Goal: Communication & Community: Answer question/provide support

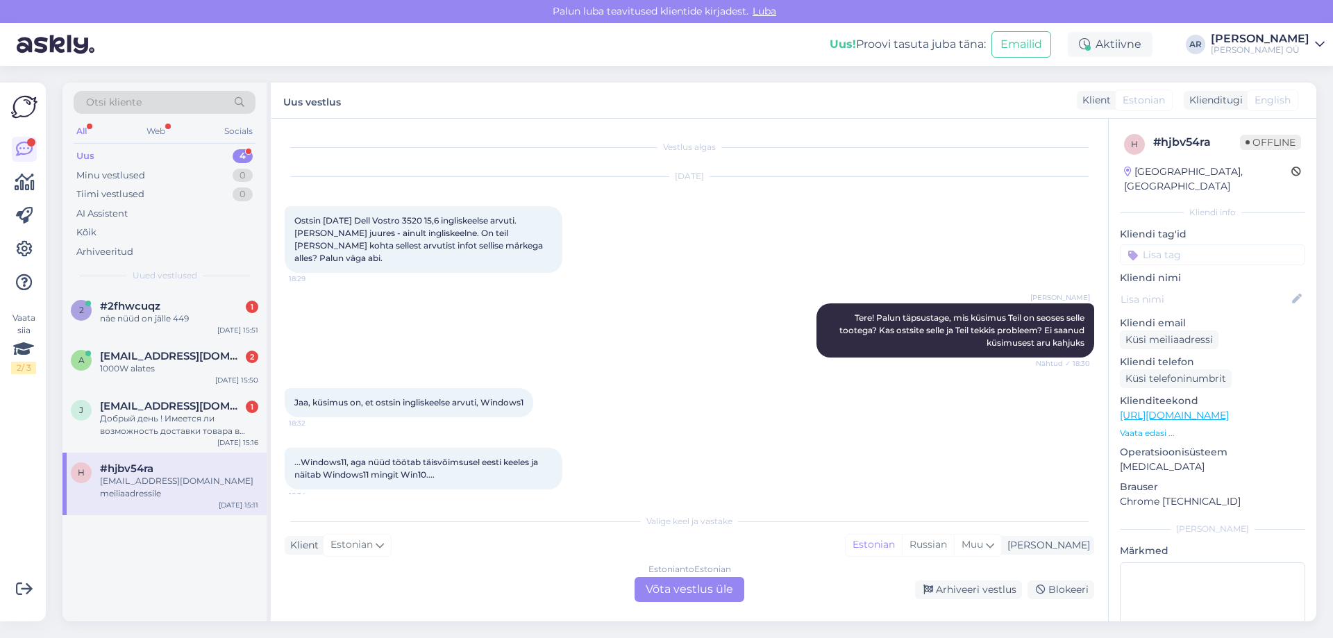
scroll to position [625, 0]
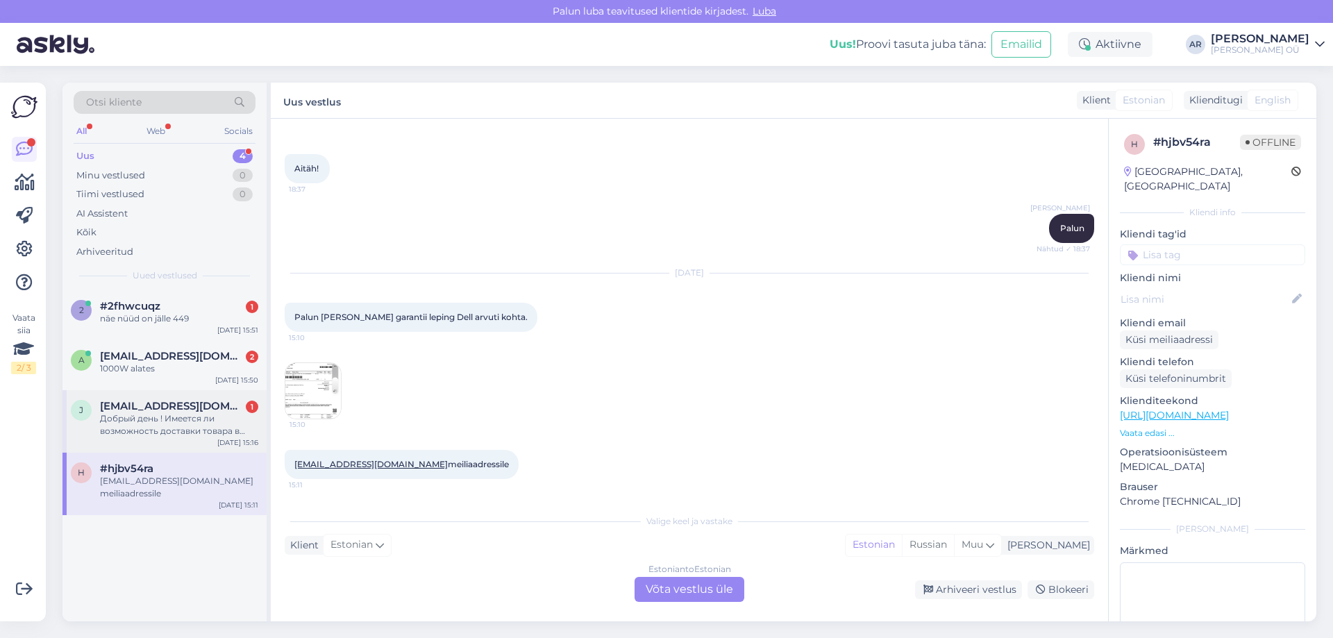
click at [250, 398] on div "j [EMAIL_ADDRESS][DOMAIN_NAME] 1 Добрый день ! Имеется ли возможность доставки …" at bounding box center [164, 421] width 204 height 62
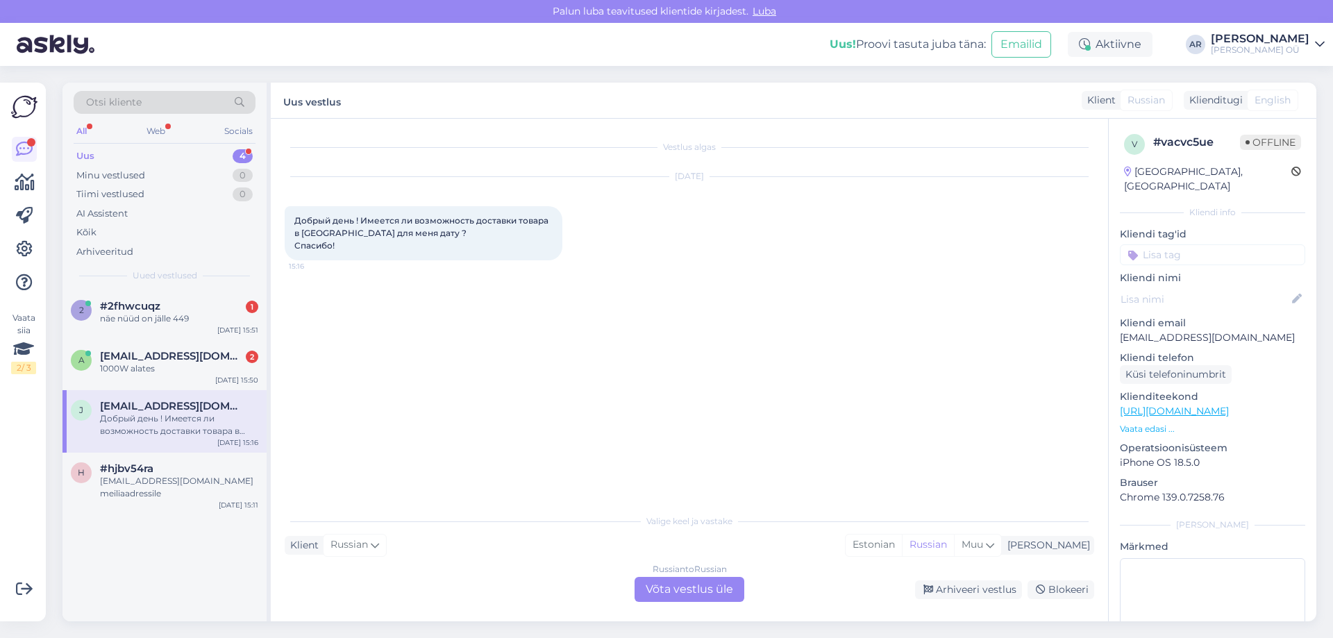
click at [659, 589] on div "Russian to Russian Võta vestlus üle" at bounding box center [689, 589] width 110 height 25
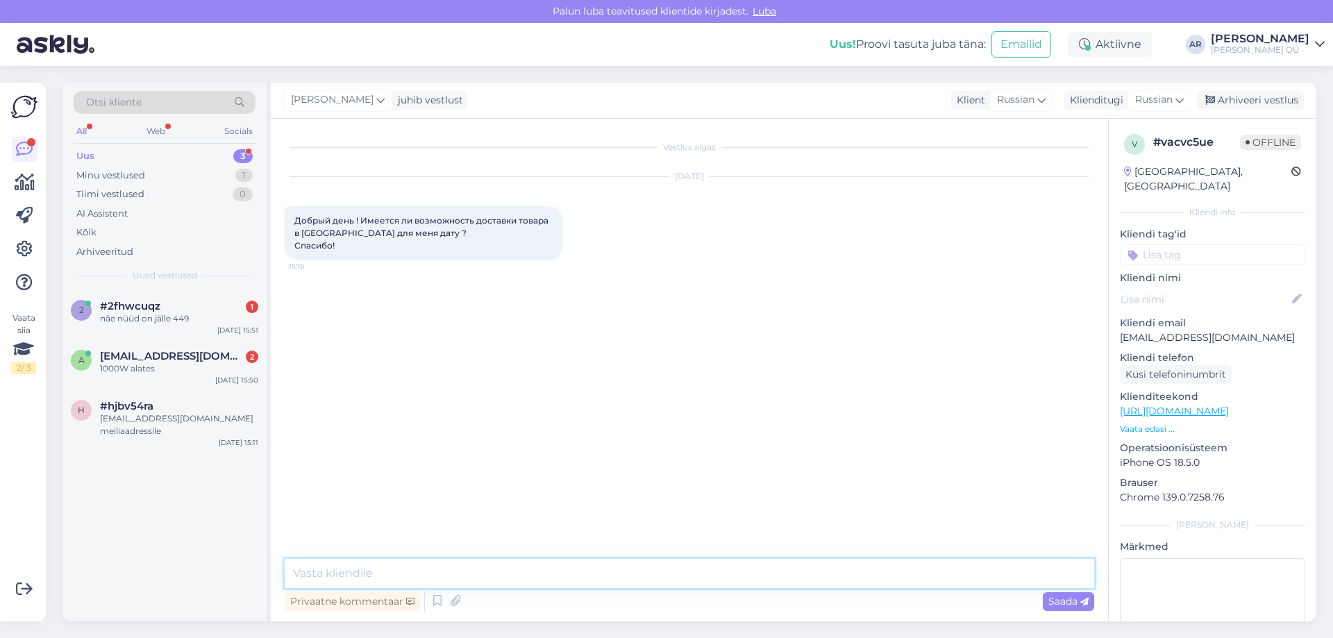
click at [545, 569] on textarea at bounding box center [689, 573] width 809 height 29
click at [658, 568] on textarea "Здравствуйте, к сожалению нет. DPD доставляет в течении 2-4 дней" at bounding box center [689, 573] width 809 height 29
type textarea "Здравствуйте, к сожалению нет. DPD доставляет в течении 2-4 рабочих дней"
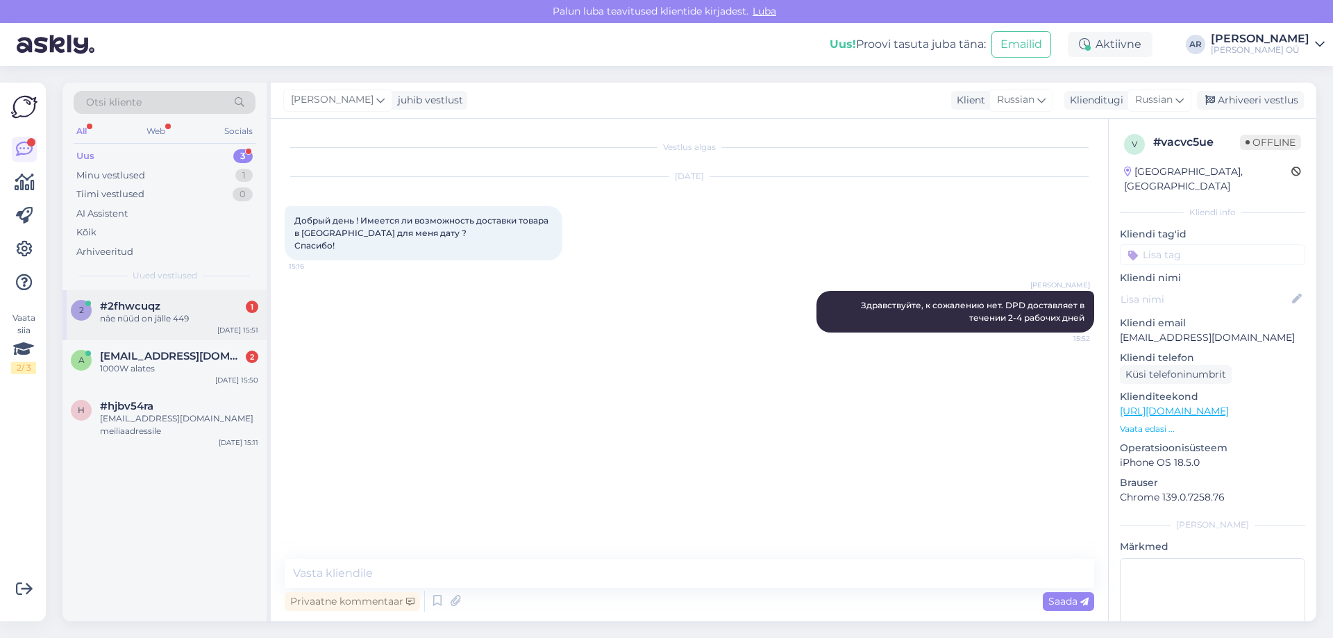
click at [160, 316] on div "näe nüüd on jälle 449" at bounding box center [179, 318] width 158 height 12
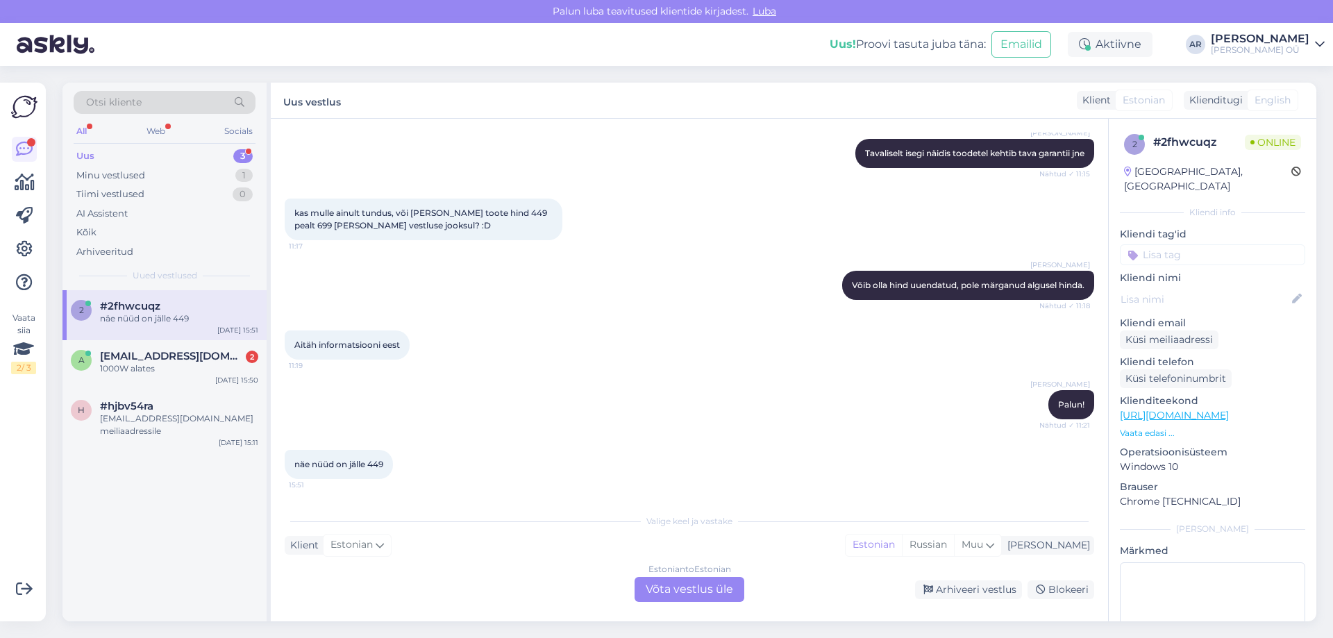
click at [665, 585] on div "Estonian to Estonian Võta vestlus üle" at bounding box center [689, 589] width 110 height 25
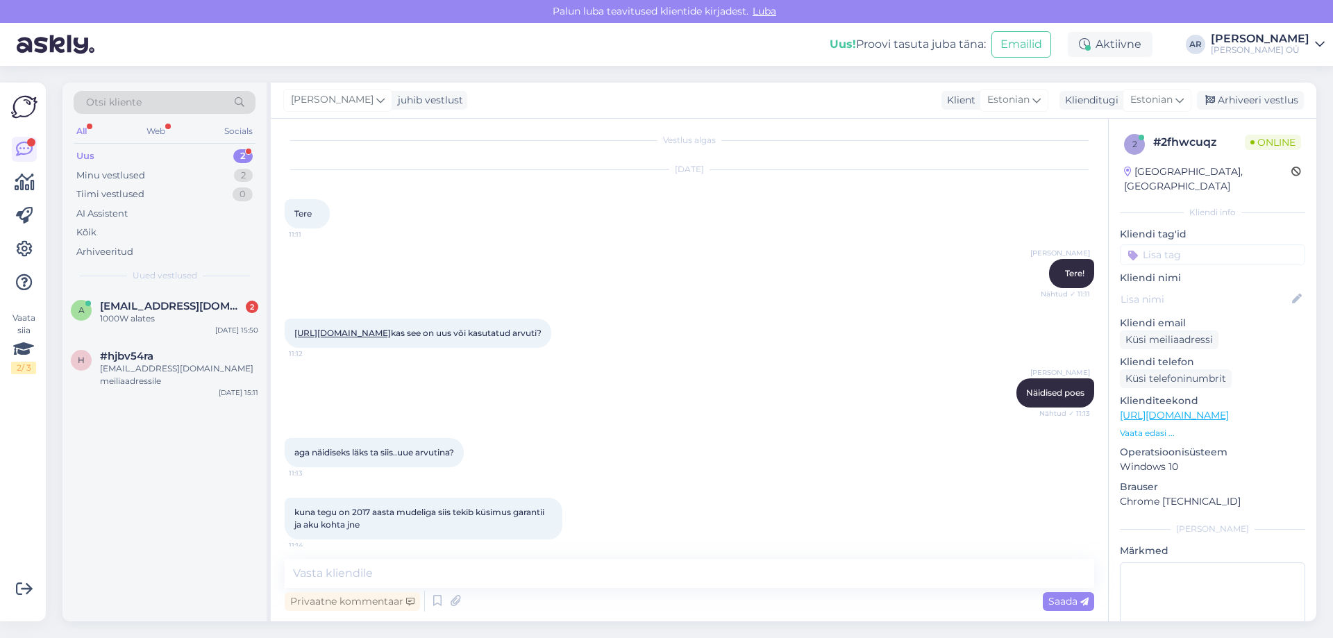
scroll to position [0, 0]
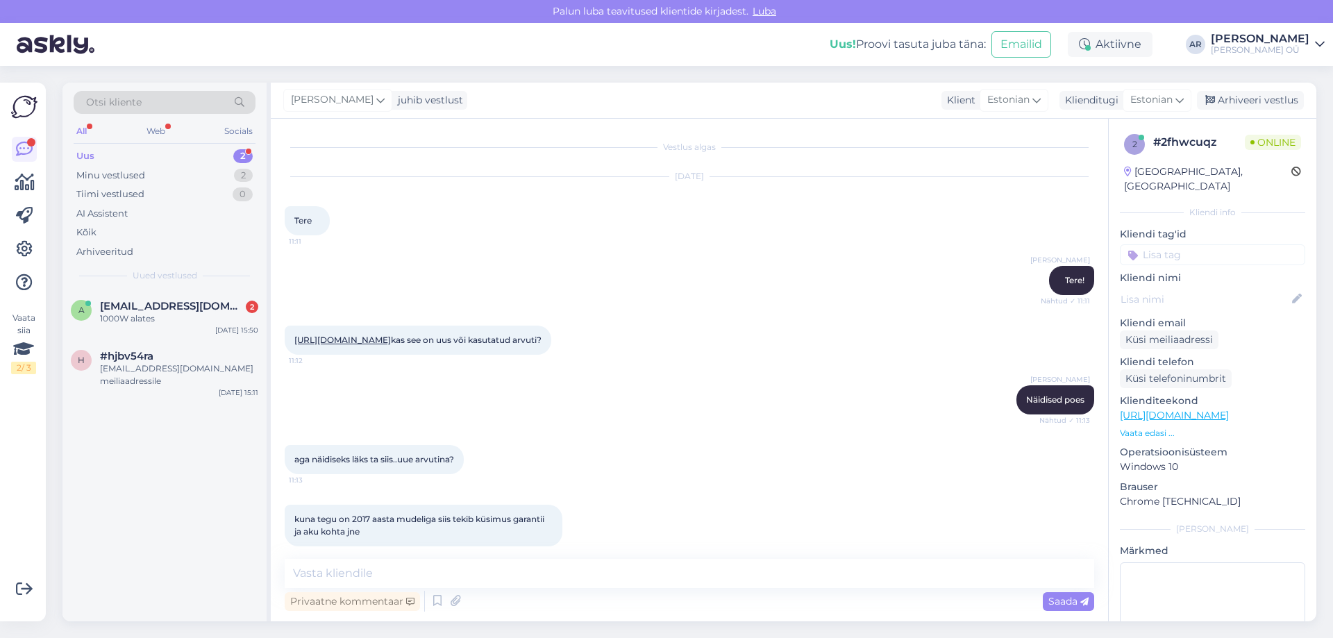
click at [391, 345] on link "[URL][DOMAIN_NAME]" at bounding box center [342, 340] width 96 height 10
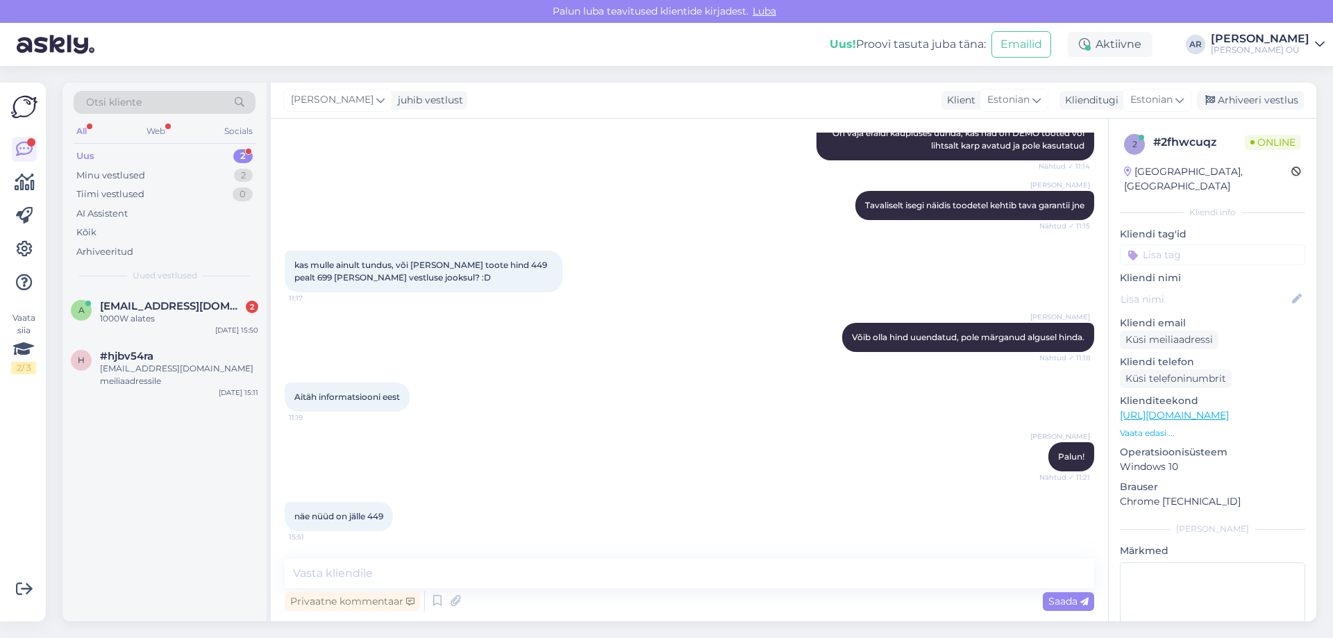
scroll to position [483, 0]
click at [464, 586] on textarea at bounding box center [689, 573] width 809 height 29
type textarea "n"
drag, startPoint x: 356, startPoint y: 574, endPoint x: 344, endPoint y: 577, distance: 12.1
click at [344, 577] on textarea "Näen jah. Nüüd on see Viimane võimalus toode." at bounding box center [689, 573] width 809 height 29
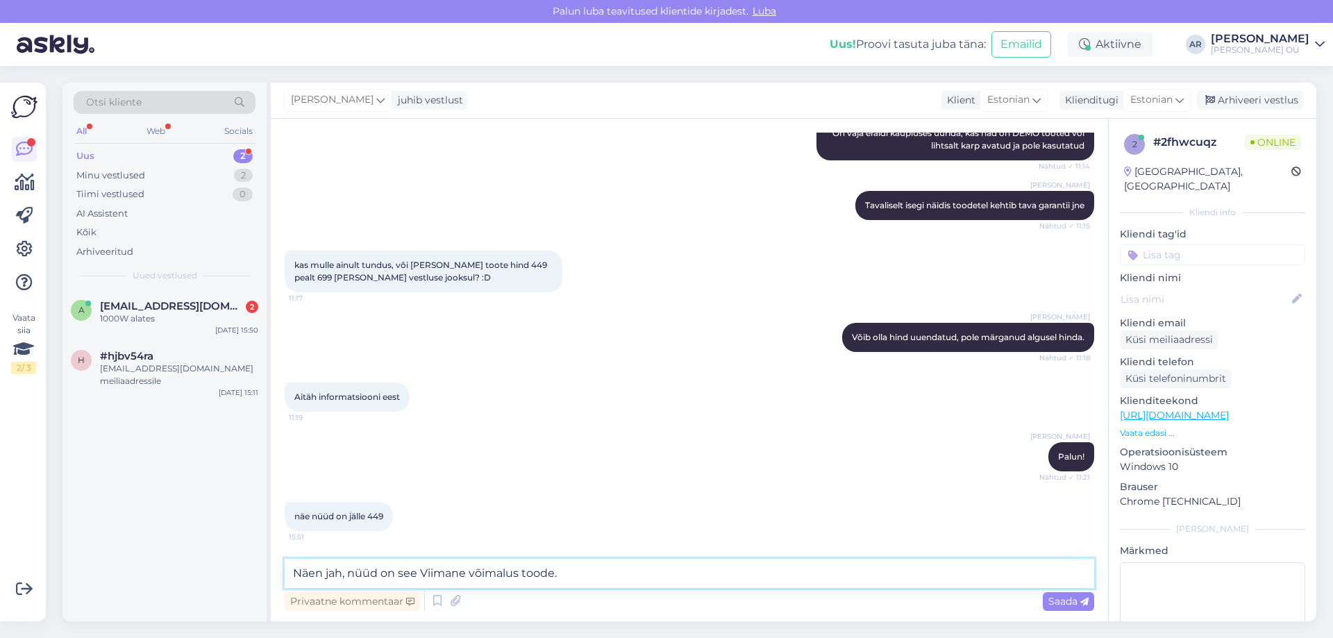
click at [427, 566] on textarea "Näen jah, nüüd on see Viimane võimalus toode." at bounding box center [689, 573] width 809 height 29
type textarea "Näen jah, nüüd on see viimane võimalus toode."
click at [606, 580] on textarea "Näen jah, nüüd on see viimane võimalus toode." at bounding box center [689, 573] width 809 height 29
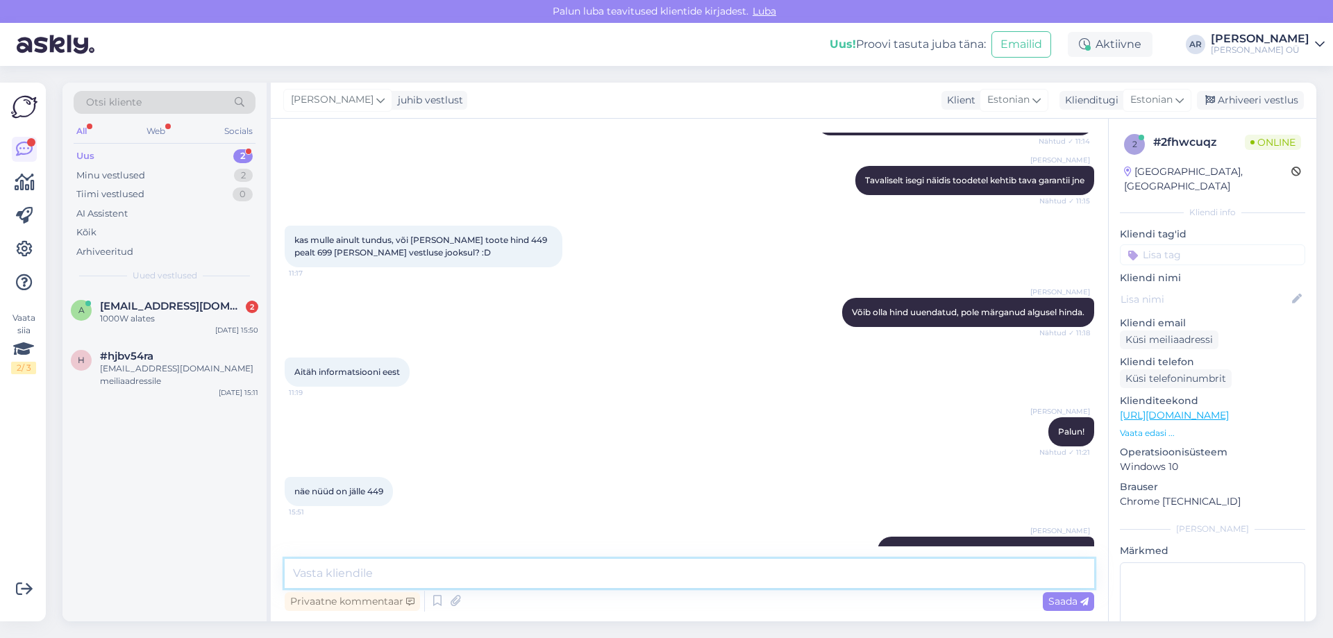
scroll to position [543, 0]
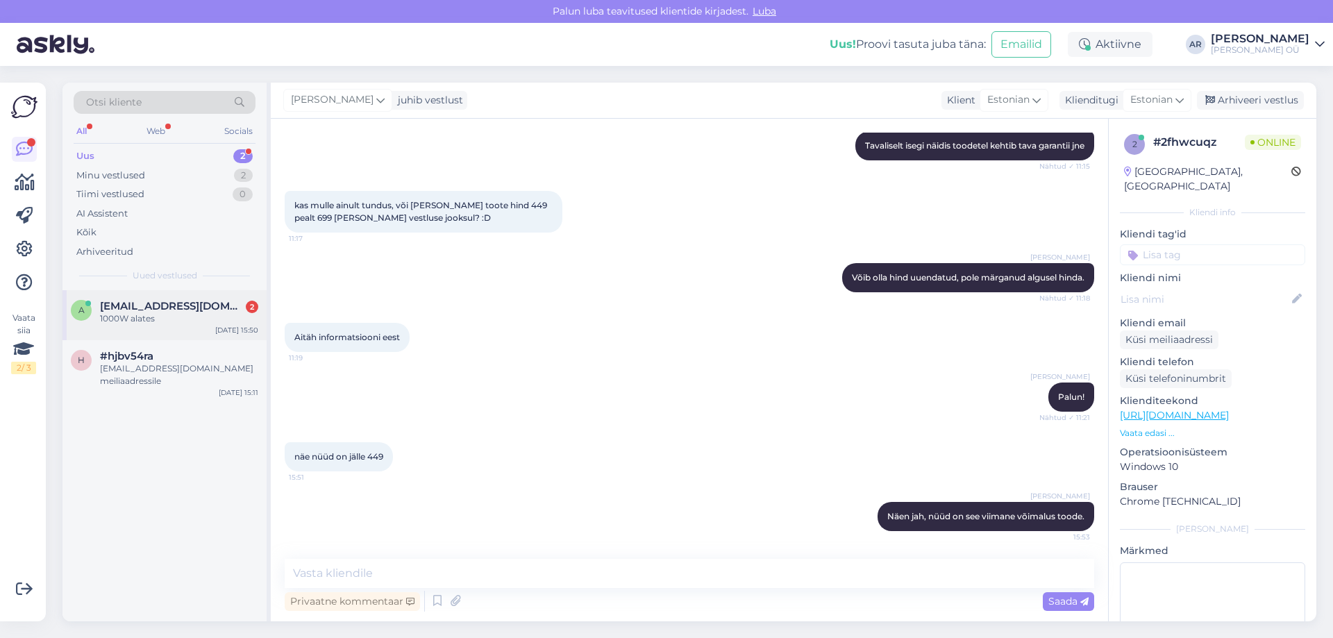
click at [153, 332] on div "a [EMAIL_ADDRESS][DOMAIN_NAME] 2 1000W alates [DATE] 15:50" at bounding box center [164, 315] width 204 height 50
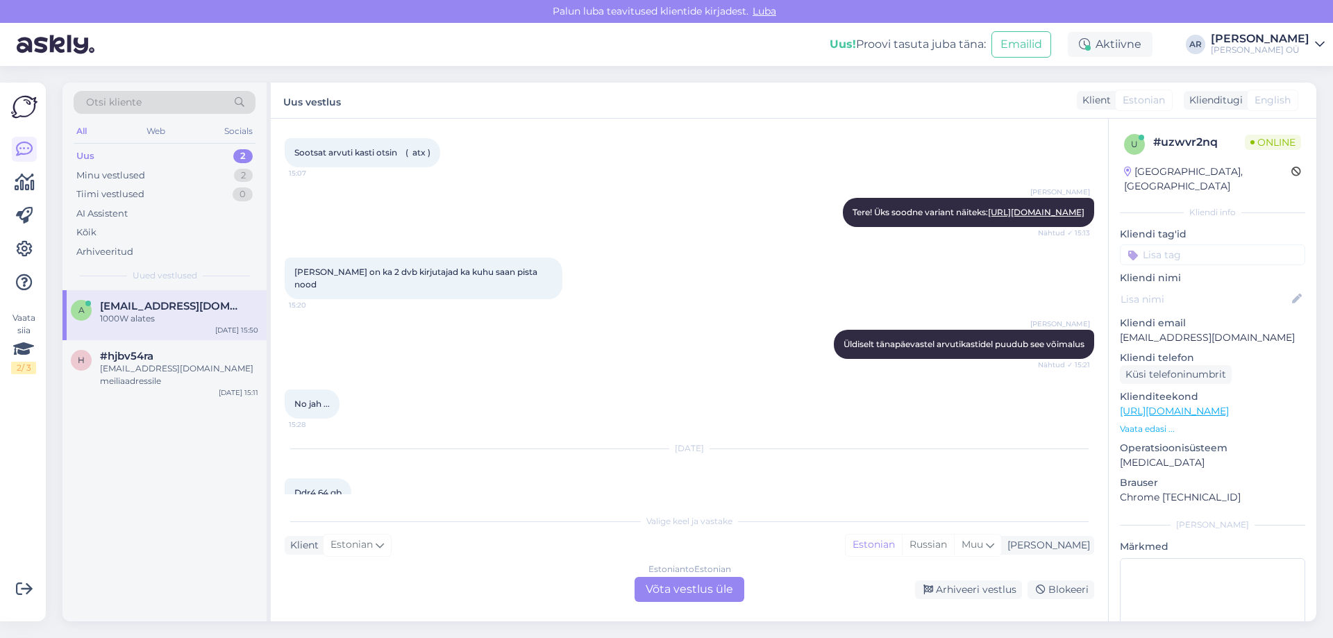
scroll to position [3943, 0]
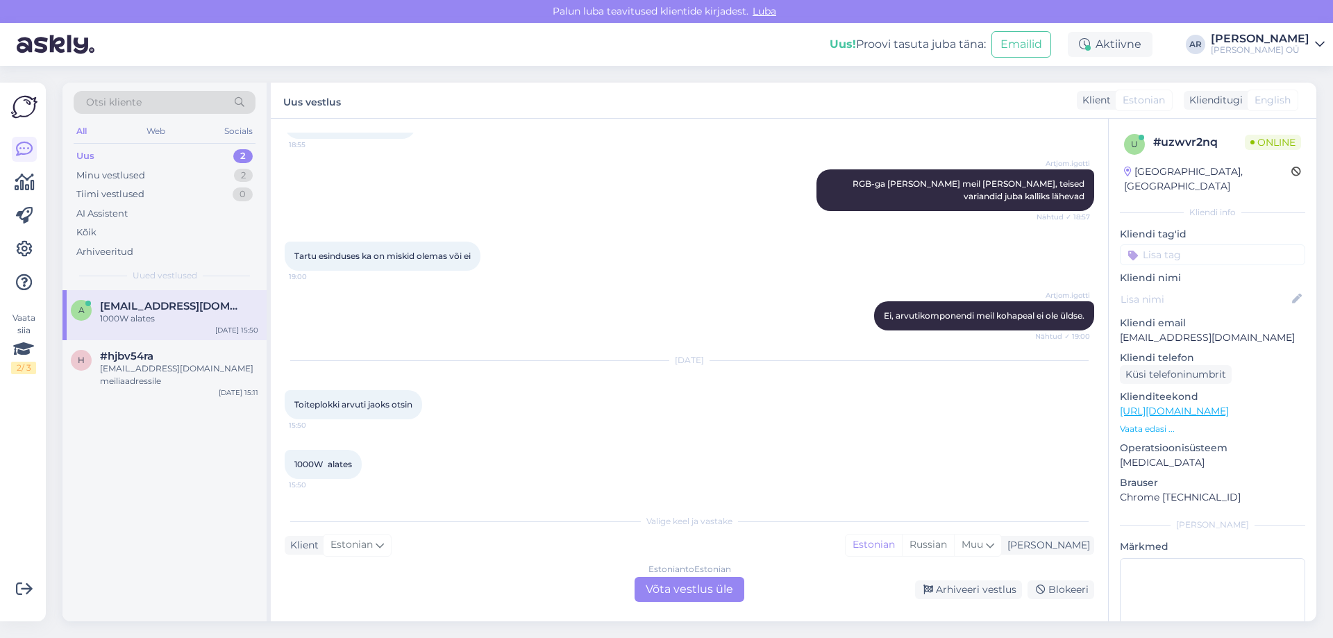
click at [667, 579] on div "Estonian to Estonian Võta vestlus üle" at bounding box center [689, 589] width 110 height 25
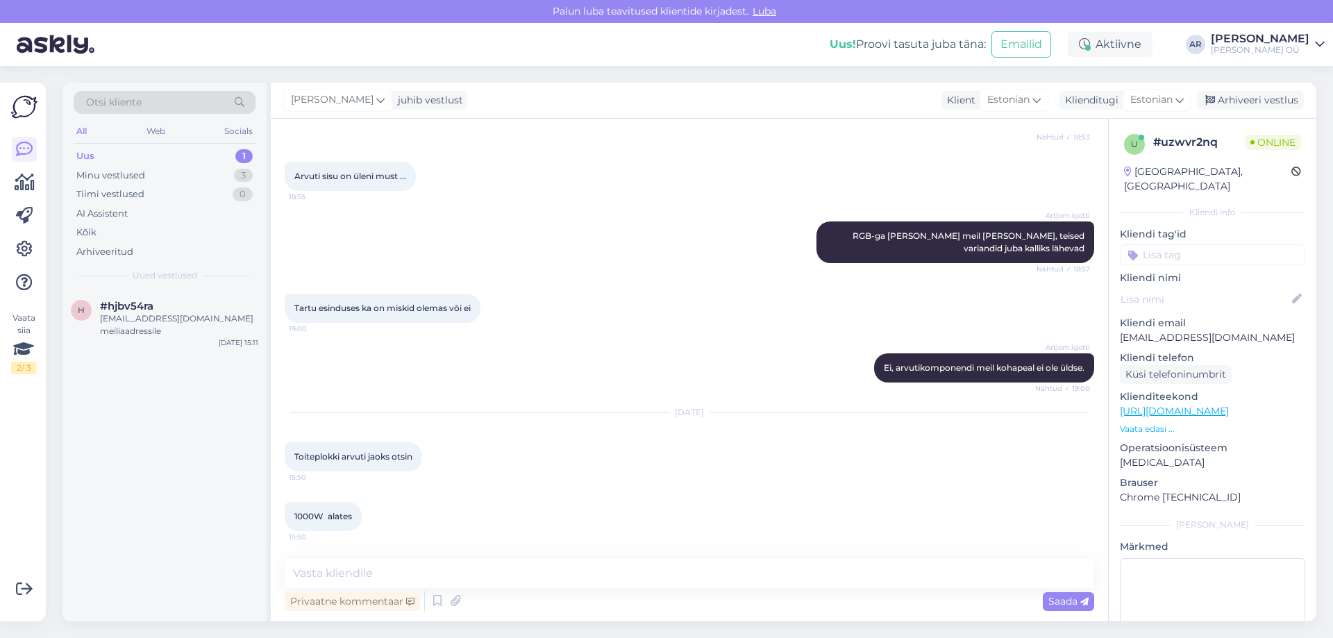
scroll to position [3891, 0]
click at [393, 458] on span "Toiteplokki arvuti jaoks otsin" at bounding box center [353, 456] width 118 height 10
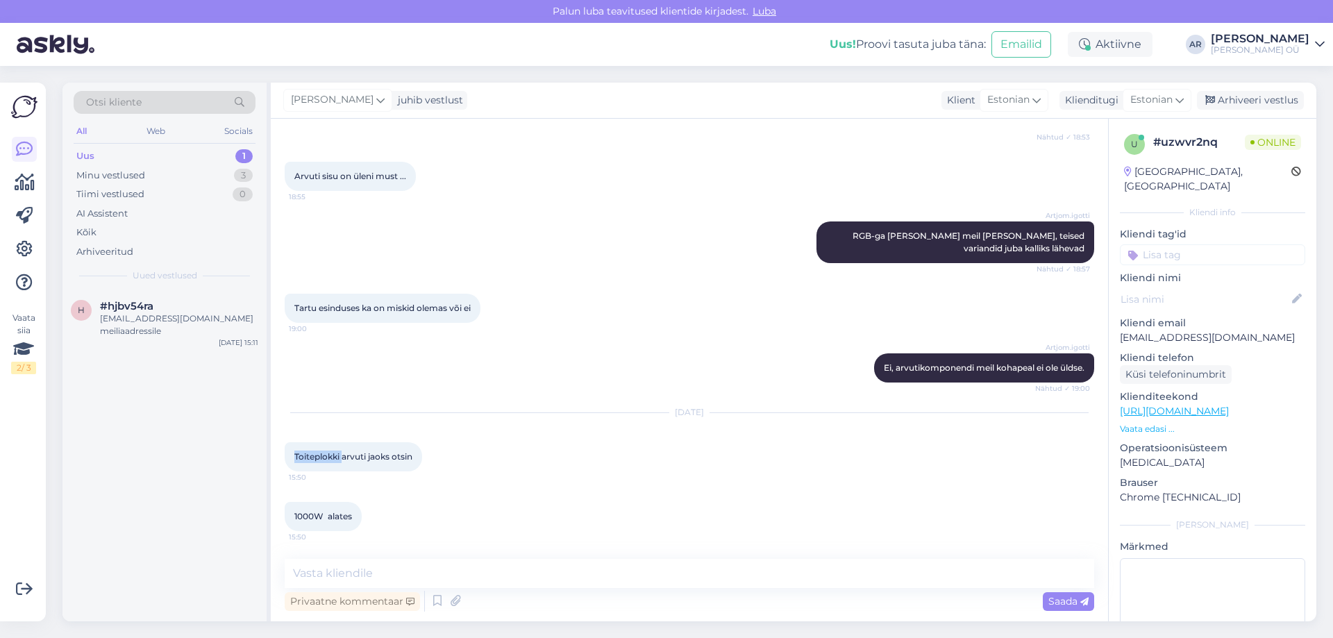
drag, startPoint x: 342, startPoint y: 455, endPoint x: 294, endPoint y: 453, distance: 47.9
click at [294, 453] on span "Toiteplokki arvuti jaoks otsin" at bounding box center [353, 456] width 118 height 10
copy span "Toiteplokki"
click at [1152, 404] on p "[URL][DOMAIN_NAME]" at bounding box center [1211, 411] width 185 height 15
click at [1155, 405] on link "[URL][DOMAIN_NAME]" at bounding box center [1173, 411] width 109 height 12
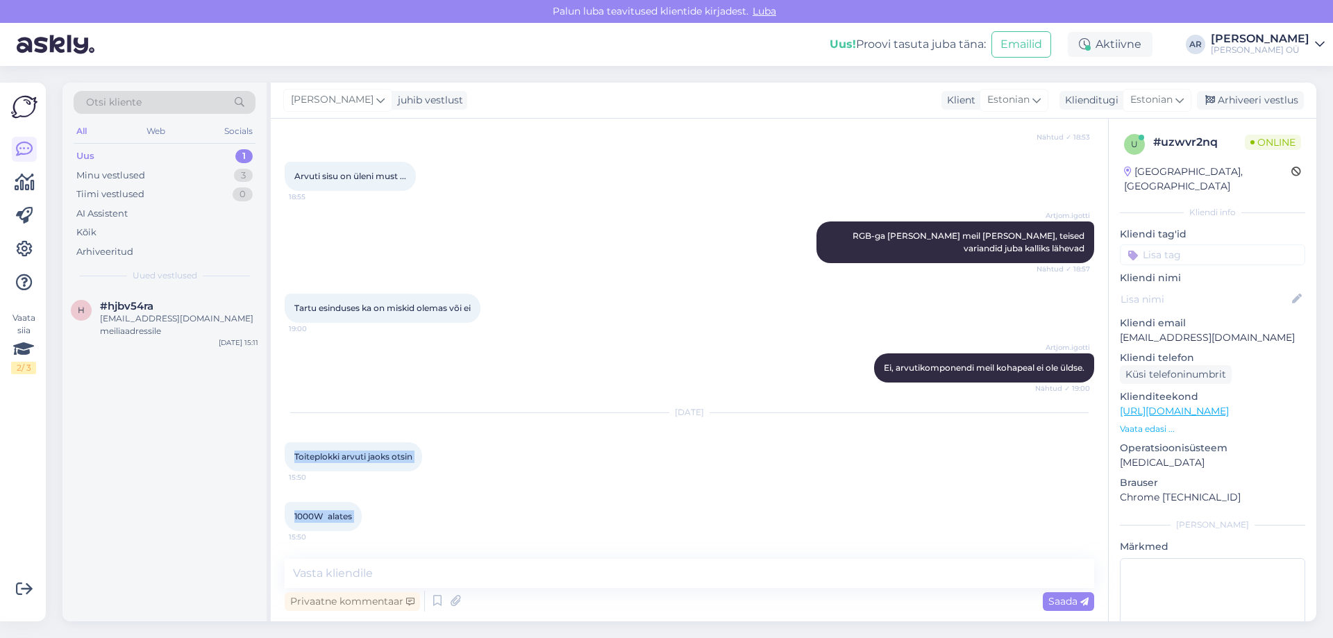
drag, startPoint x: 366, startPoint y: 525, endPoint x: 293, endPoint y: 449, distance: 105.0
click at [293, 449] on div "Vestlus algas [DATE] Otsin emale odavad tv ja pesumasinad koos kuivatiga 11:26 …" at bounding box center [696, 340] width 822 height 414
copy div "Toiteplokki arvuti jaoks otsin 15:50 1000W alates 15:50"
click at [545, 583] on textarea at bounding box center [689, 573] width 809 height 29
type textarea "Tere! Kahjuks ei ole"
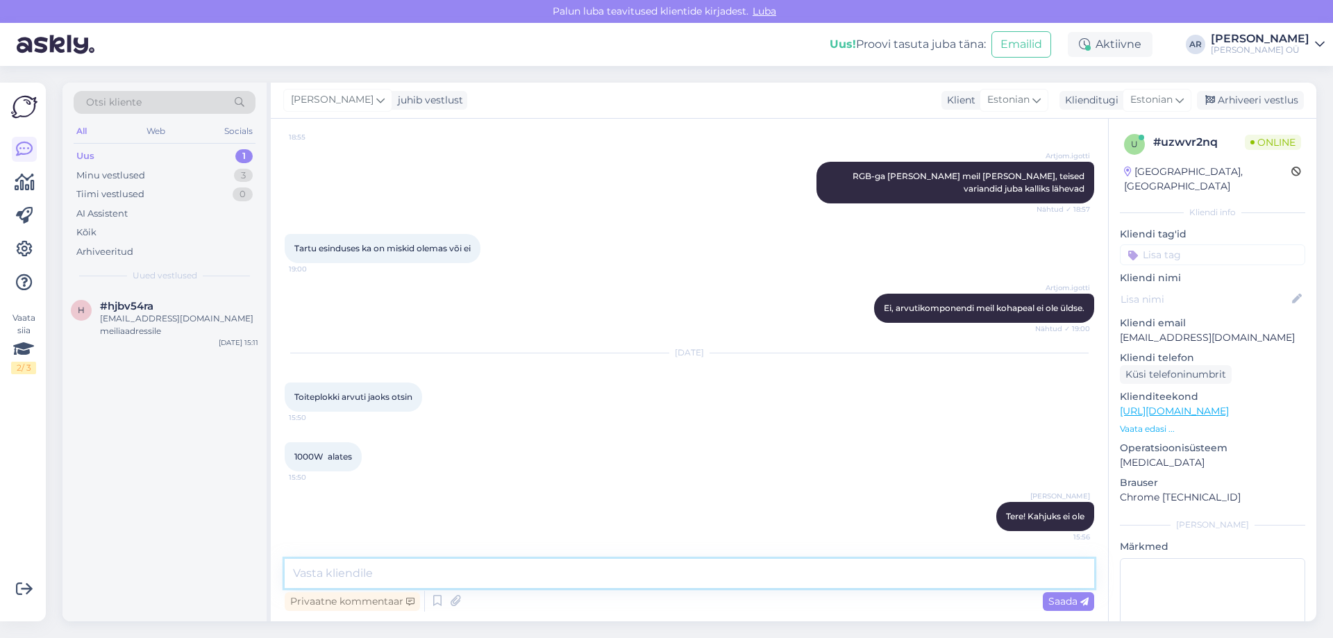
scroll to position [3950, 0]
click at [210, 344] on div "o #ozqqht9x 1 Kas myPhone HALO3 on Sikupillis olemas [DATE] 16:24" at bounding box center [164, 321] width 204 height 62
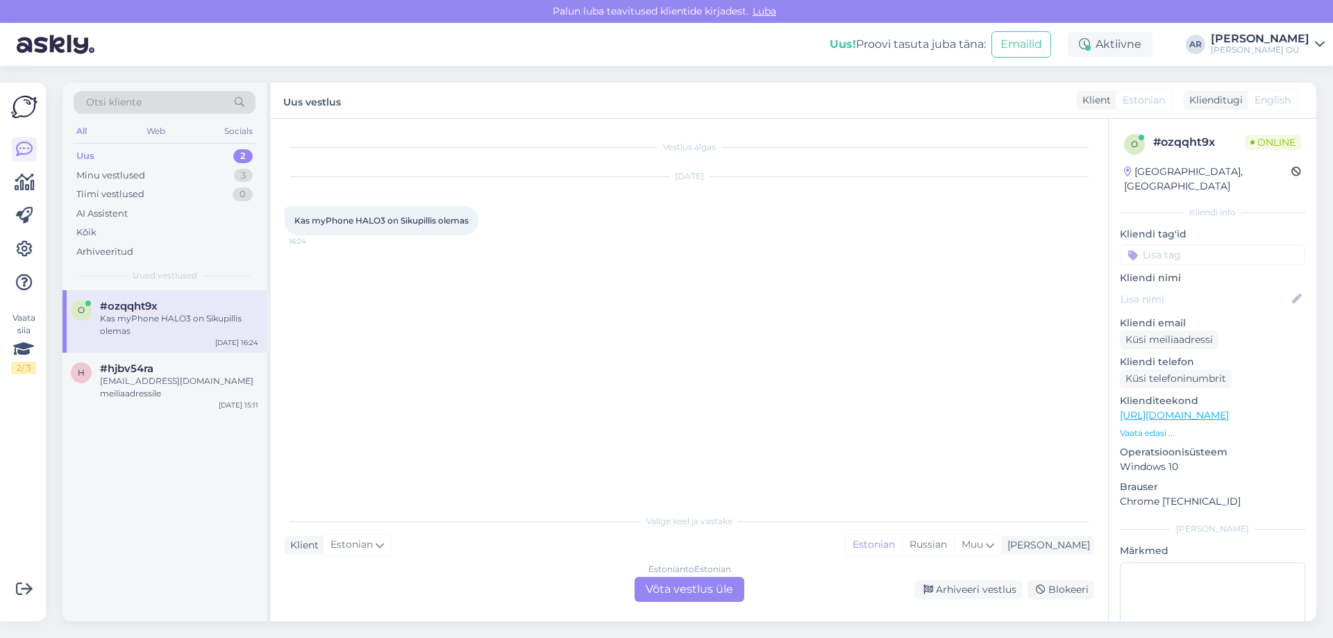
scroll to position [0, 0]
click at [635, 585] on div "Estonian to Estonian Võta vestlus üle" at bounding box center [689, 589] width 110 height 25
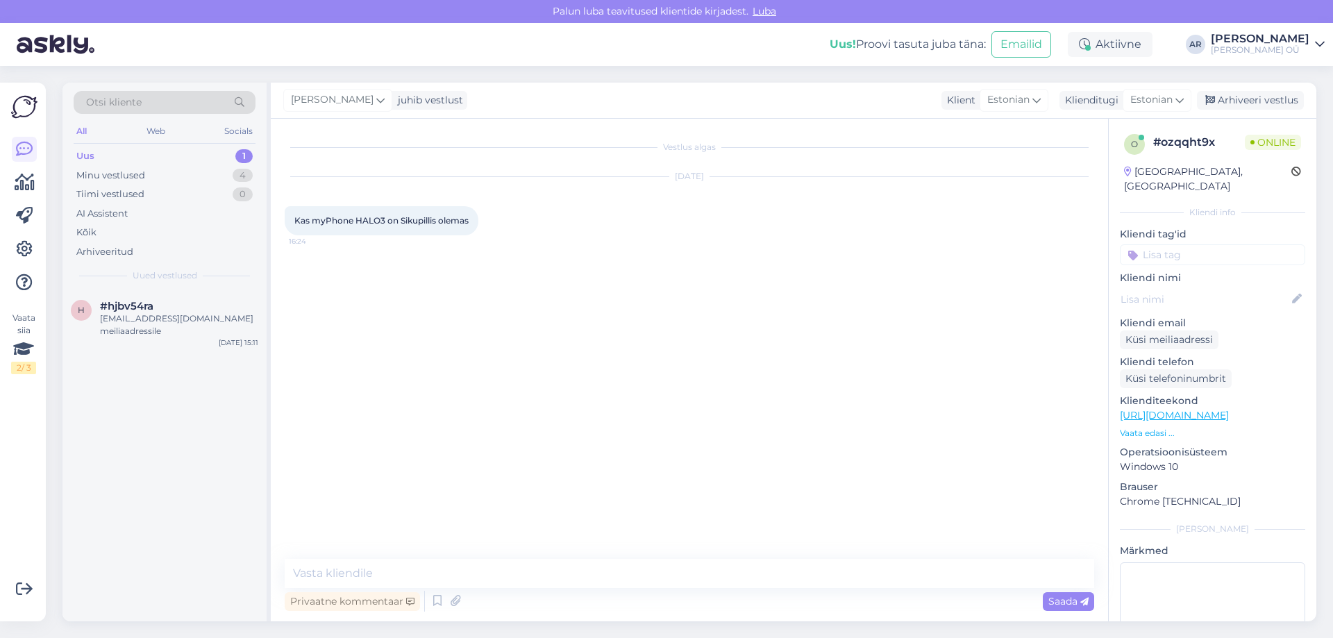
click at [1262, 408] on p "[URL][DOMAIN_NAME]" at bounding box center [1211, 415] width 185 height 15
click at [1228, 409] on link "[URL][DOMAIN_NAME]" at bounding box center [1173, 415] width 109 height 12
drag, startPoint x: 433, startPoint y: 573, endPoint x: 434, endPoint y: 580, distance: 7.8
click at [433, 573] on textarea at bounding box center [689, 573] width 809 height 29
type textarea "[PERSON_NAME]"
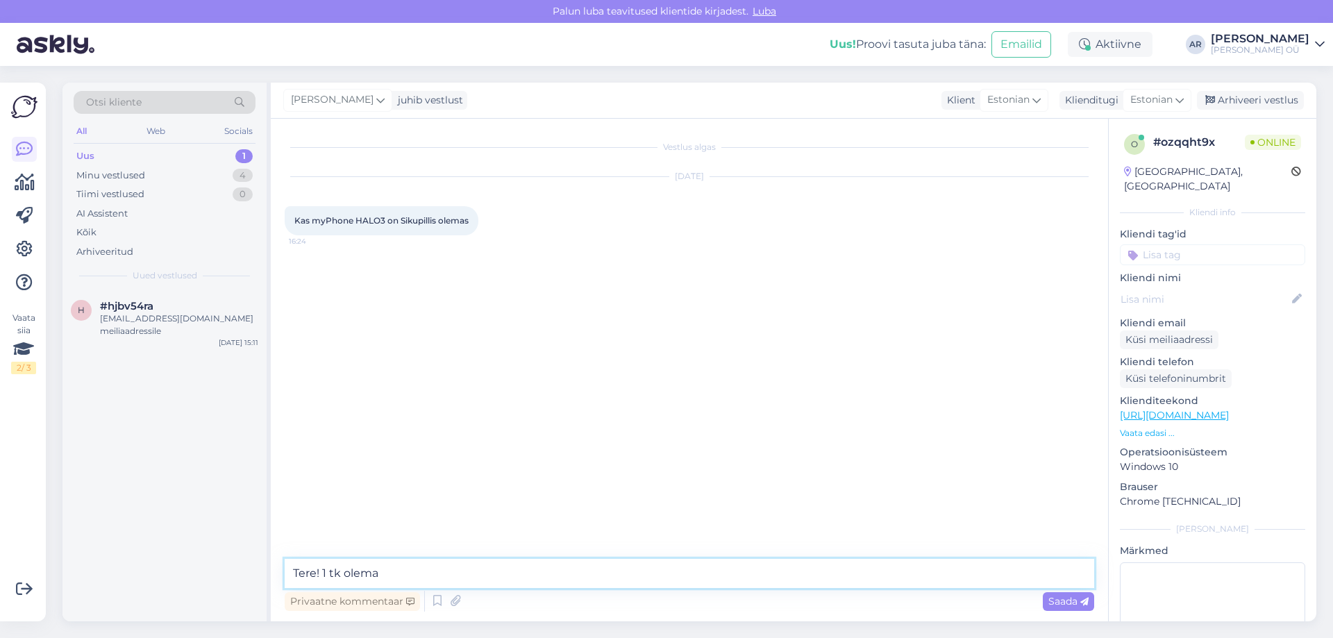
type textarea "Tere! 1 tk olemas"
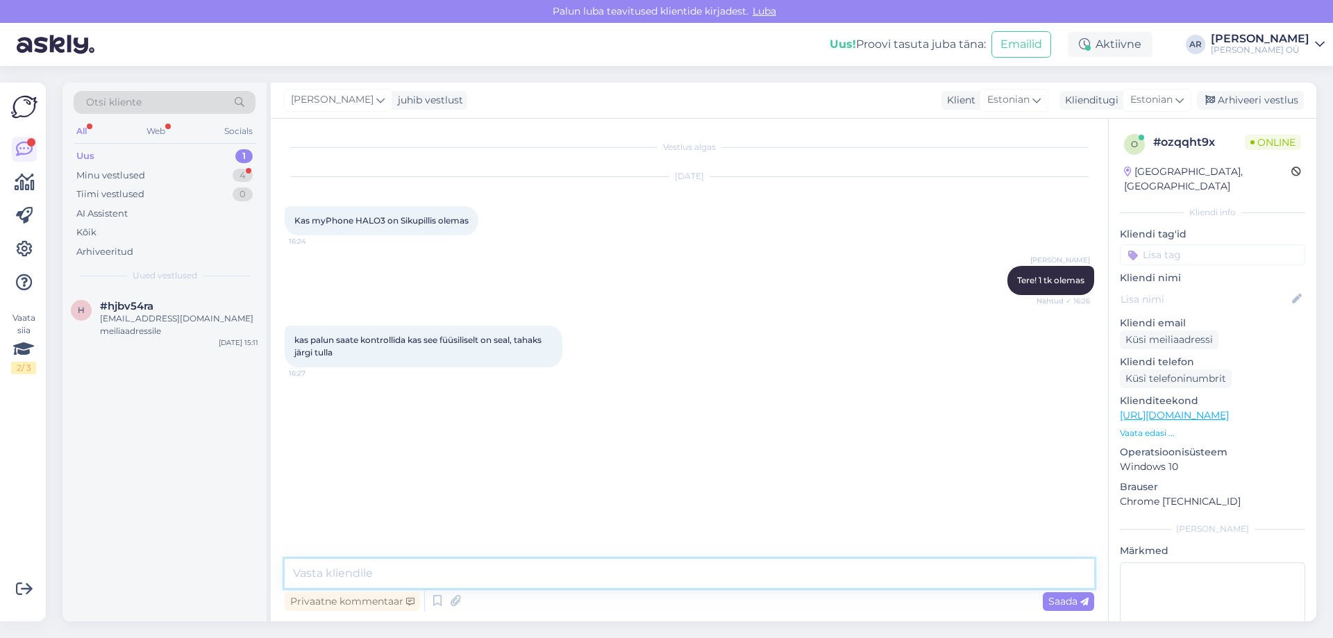
drag, startPoint x: 582, startPoint y: 566, endPoint x: 610, endPoint y: 577, distance: 30.2
click at [583, 567] on textarea at bounding box center [689, 573] width 809 height 29
type textarea "K"
type textarea "Jah on olemas, aga võib [PERSON_NAME]"
